Goal: Download file/media

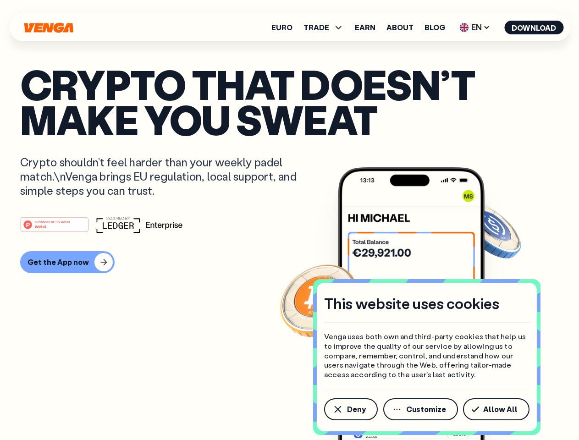
click at [289, 220] on div "#1 PRODUCT OF THE MONTH Web3" at bounding box center [289, 224] width 538 height 16
click at [350, 409] on span "Deny" at bounding box center [356, 408] width 19 height 7
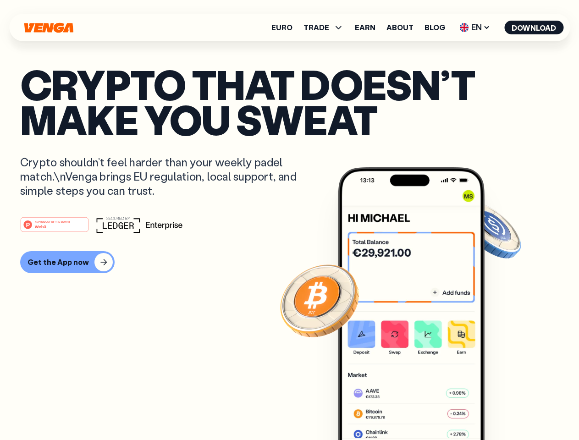
click at [421, 409] on img at bounding box center [411, 320] width 147 height 307
click at [498, 409] on article "Crypto that doesn’t make you sweat Crypto shouldn’t feel harder than your weekl…" at bounding box center [289, 238] width 538 height 344
click at [326, 27] on span "TRADE" at bounding box center [316, 27] width 26 height 7
click at [475, 27] on span "EN" at bounding box center [474, 27] width 37 height 15
click at [534, 27] on button "Download" at bounding box center [533, 28] width 59 height 14
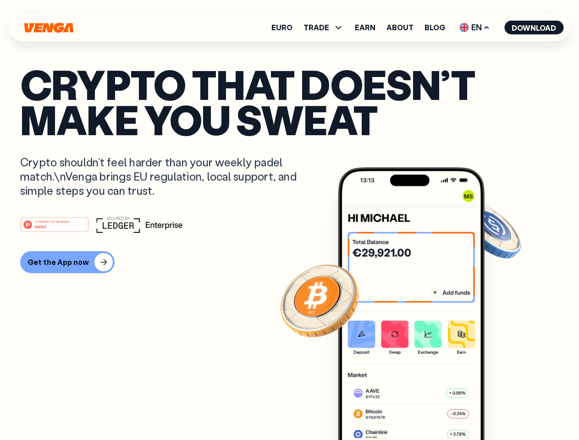
click at [289, 245] on div "#1 PRODUCT OF THE MONTH Web3 Get the App now" at bounding box center [289, 244] width 538 height 57
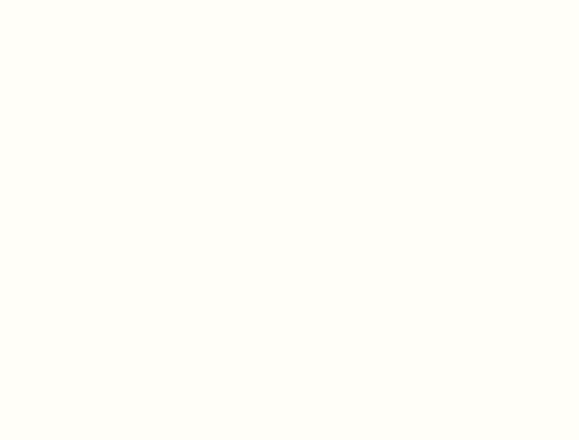
click at [56, 0] on html "This website uses cookies Venga uses both own and third-party cookies that help…" at bounding box center [289, 0] width 579 height 0
